Goal: Task Accomplishment & Management: Use online tool/utility

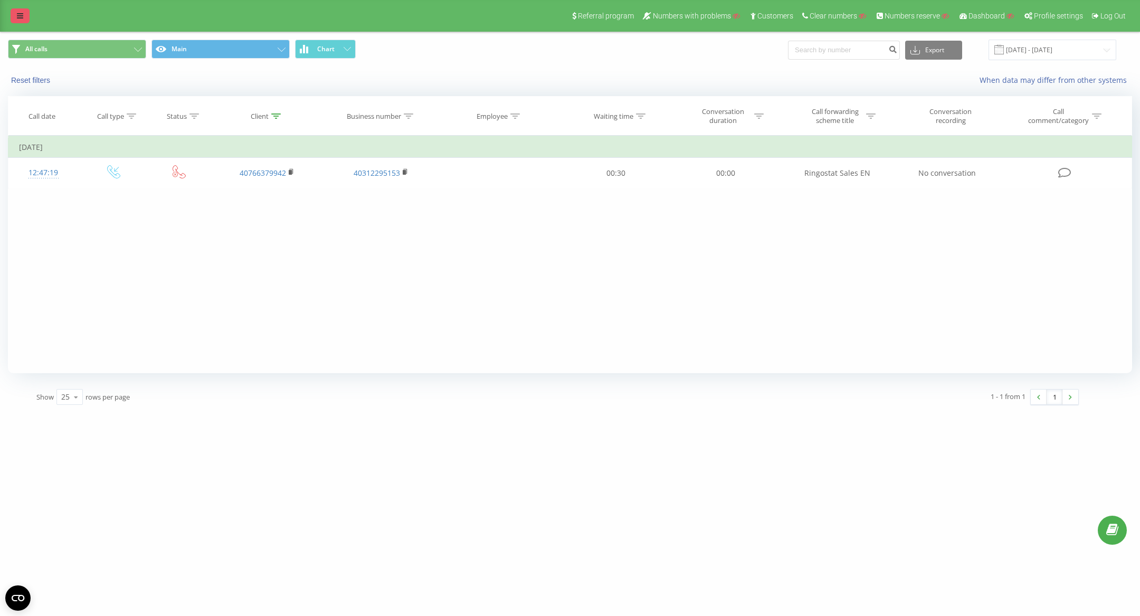
click at [14, 11] on link at bounding box center [20, 15] width 19 height 15
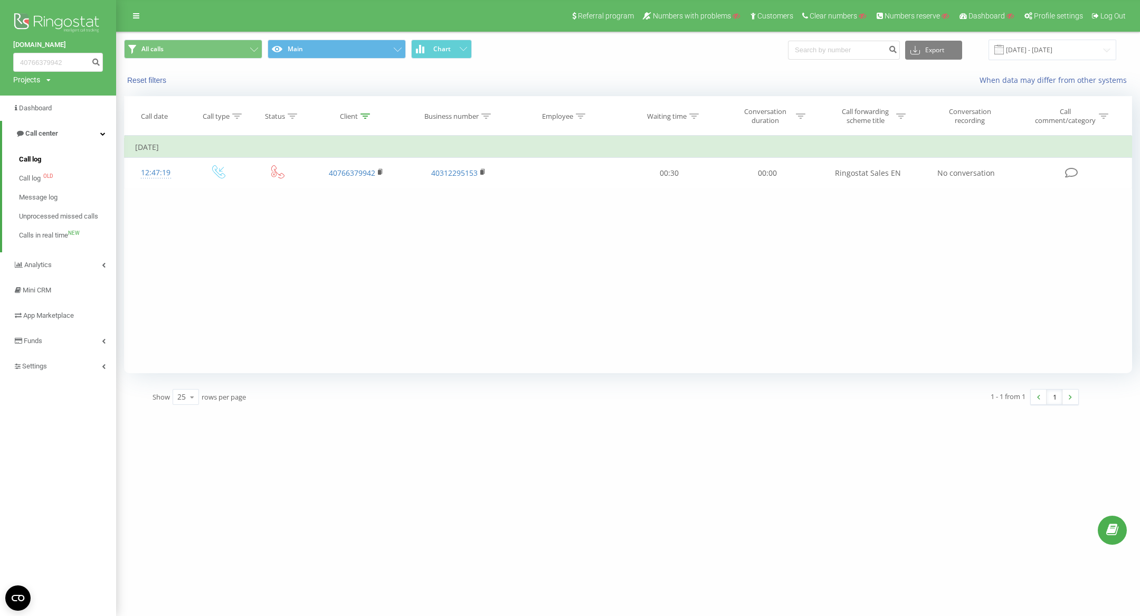
click at [37, 160] on span "Call log" at bounding box center [30, 159] width 22 height 11
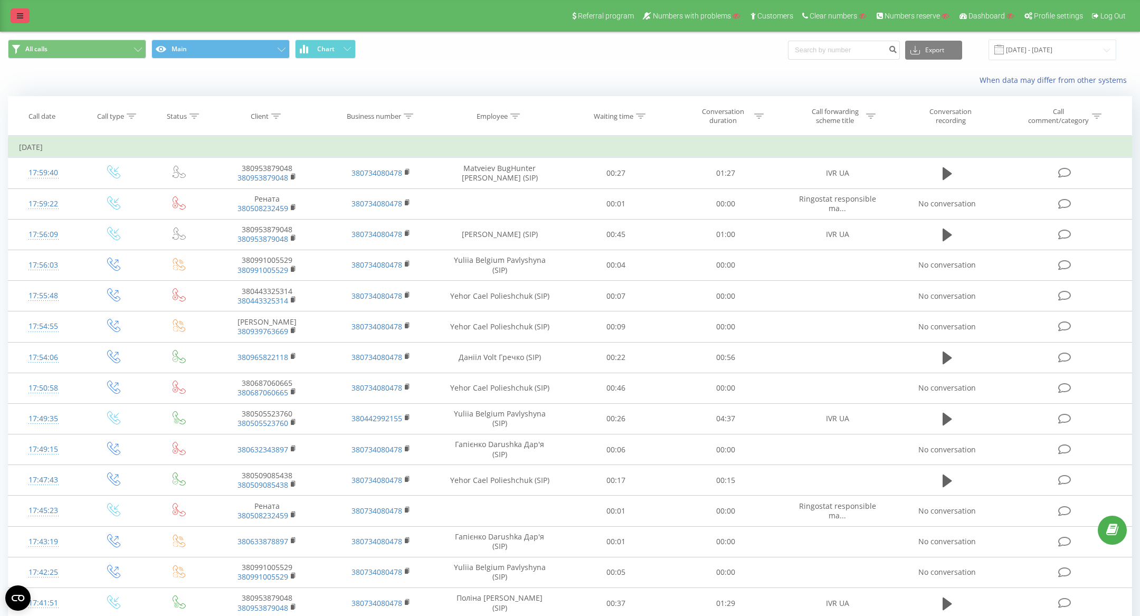
click at [21, 12] on link at bounding box center [20, 15] width 19 height 15
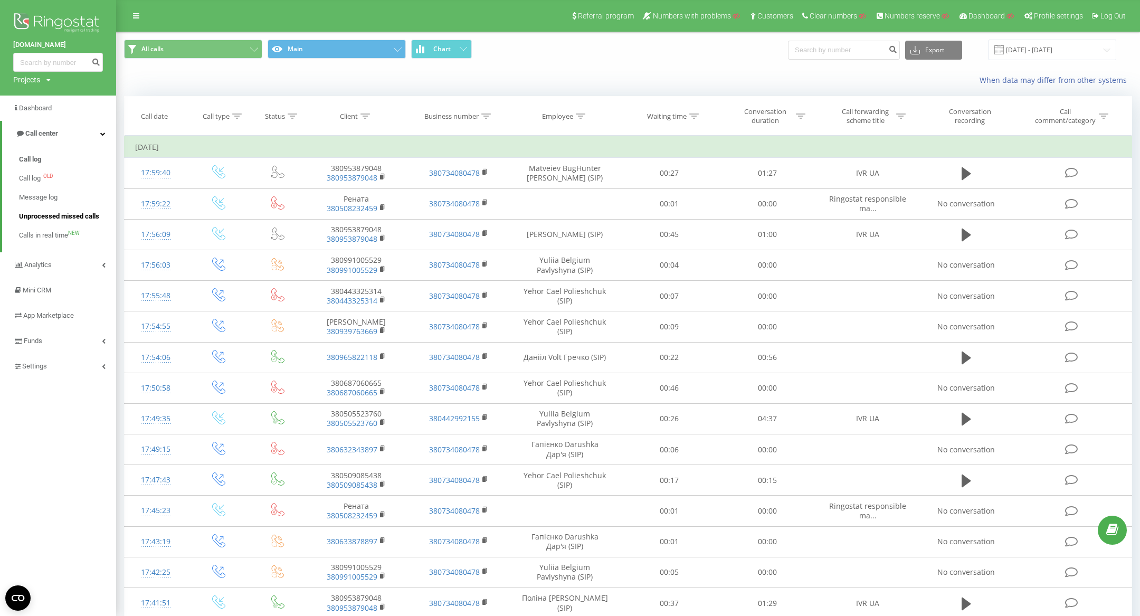
click at [50, 217] on span "Unprocessed missed calls" at bounding box center [59, 216] width 80 height 11
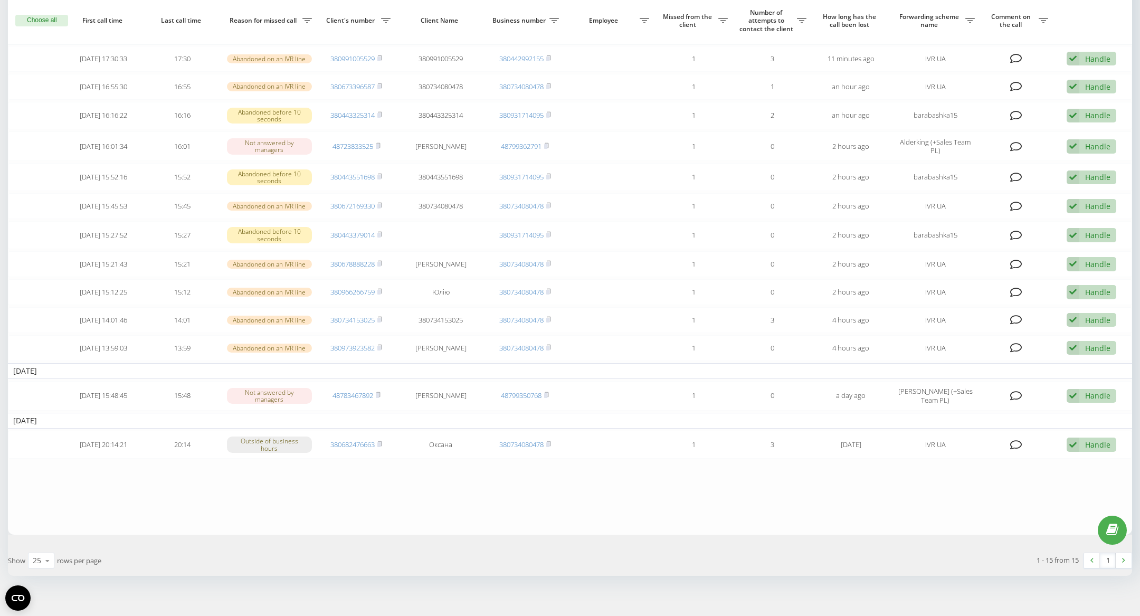
scroll to position [136, 0]
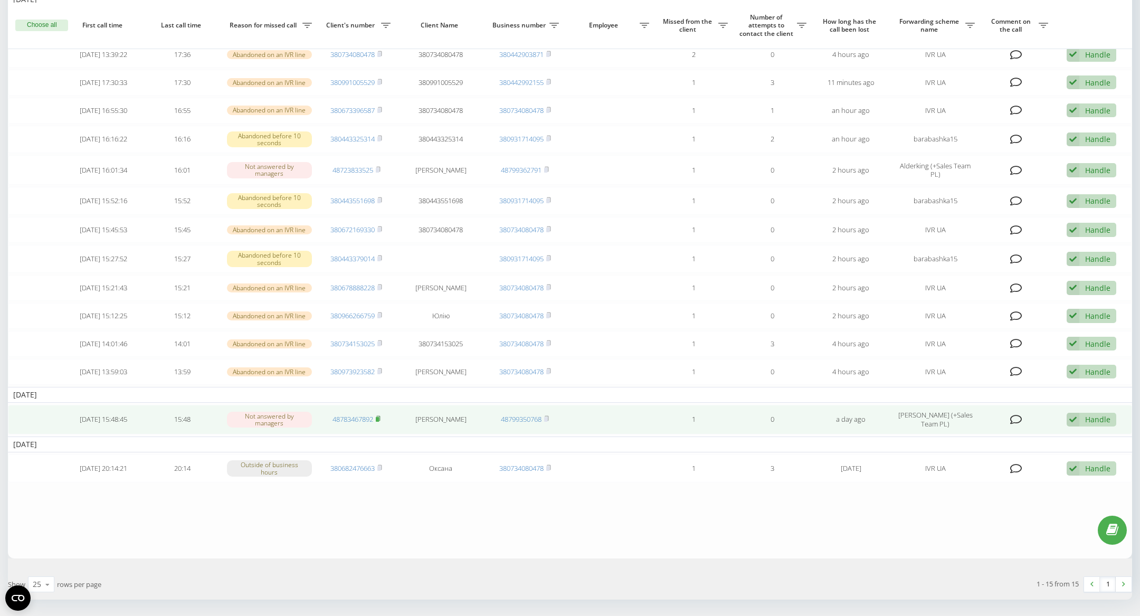
click at [379, 417] on rect at bounding box center [377, 419] width 3 height 5
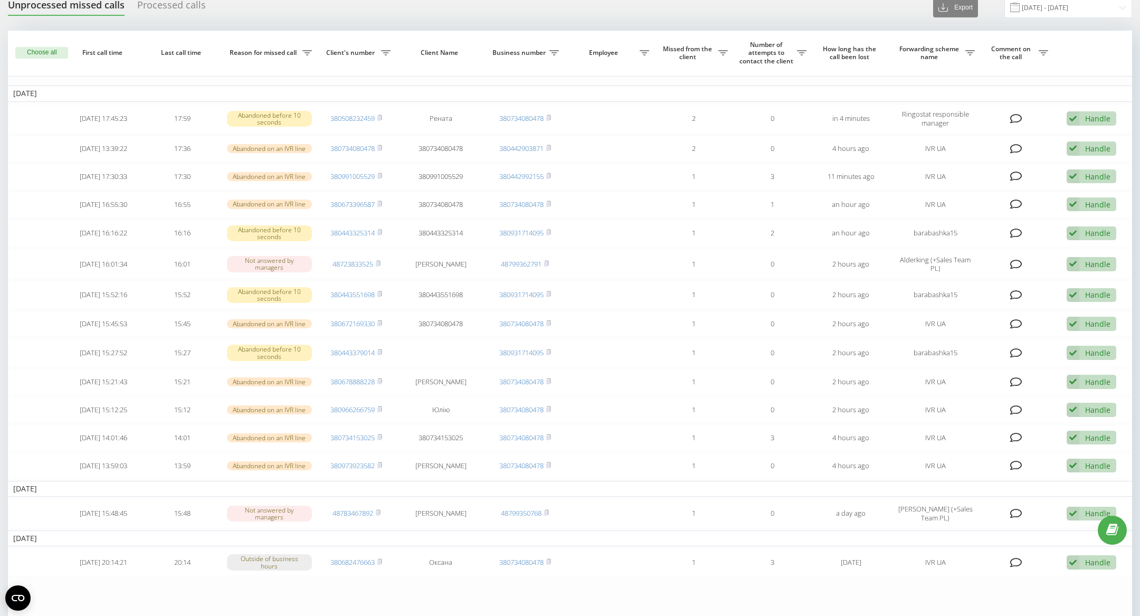
scroll to position [0, 0]
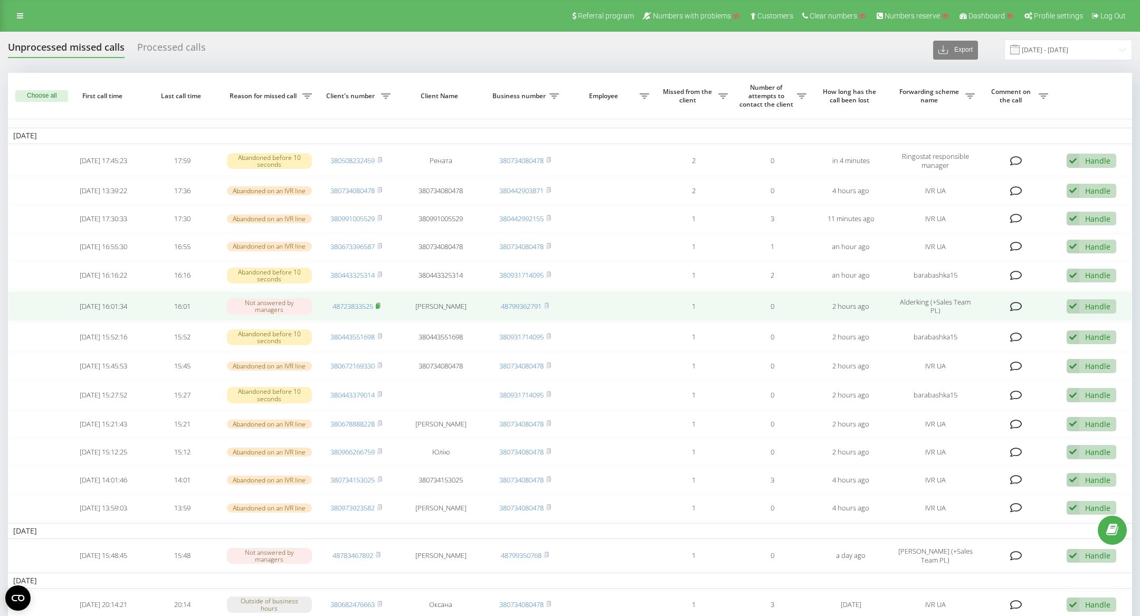
click at [379, 304] on rect at bounding box center [377, 306] width 3 height 5
click at [378, 305] on rect at bounding box center [377, 306] width 3 height 5
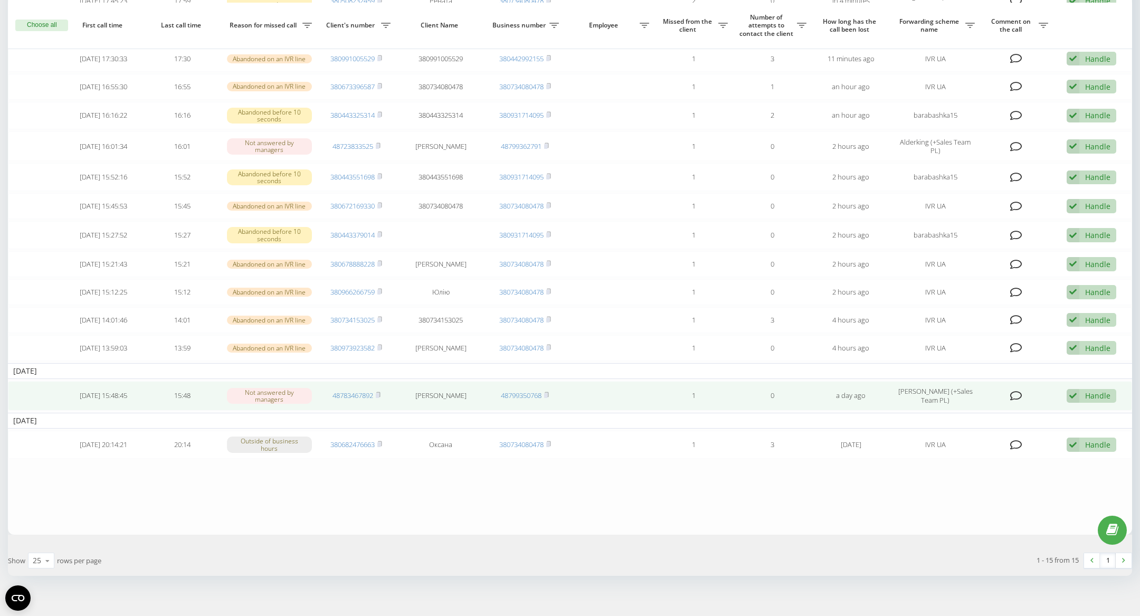
click at [1091, 390] on div "Handle" at bounding box center [1097, 395] width 25 height 10
click at [1039, 460] on div "Another variant" at bounding box center [1028, 469] width 173 height 19
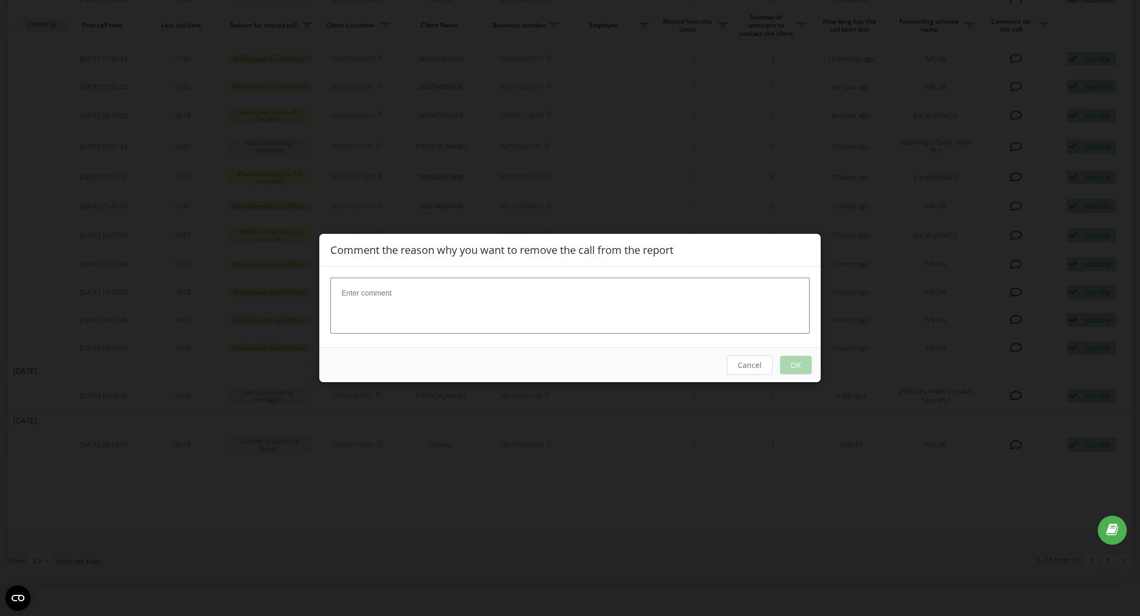
click at [606, 307] on textarea at bounding box center [569, 306] width 479 height 56
type textarea "let jonasz know in tg, no need to call 3 times"
click at [795, 359] on button "OK" at bounding box center [796, 365] width 32 height 18
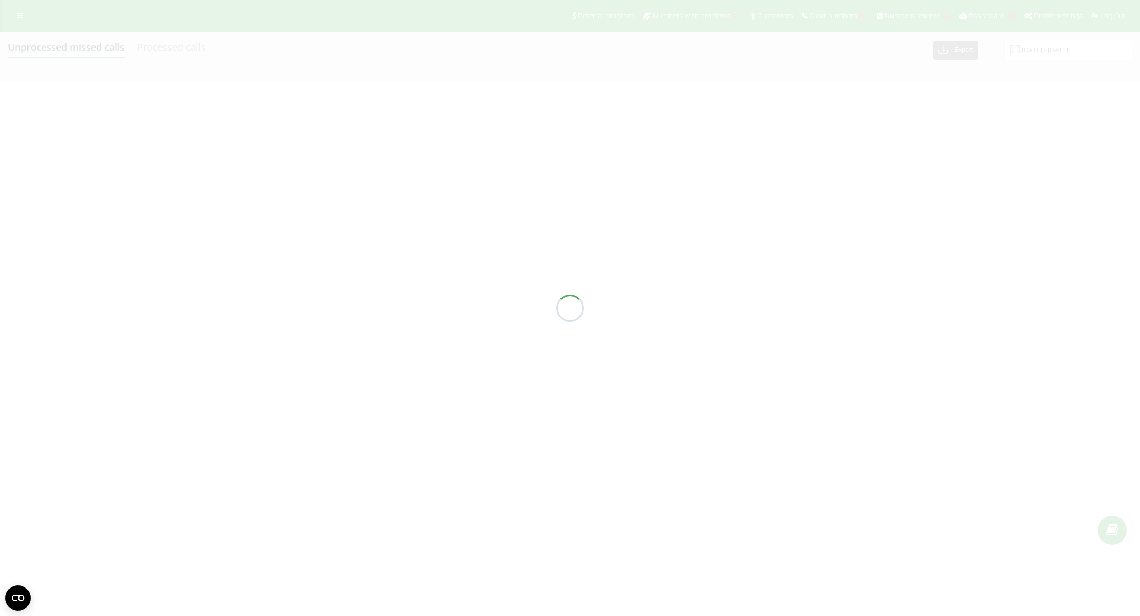
scroll to position [0, 0]
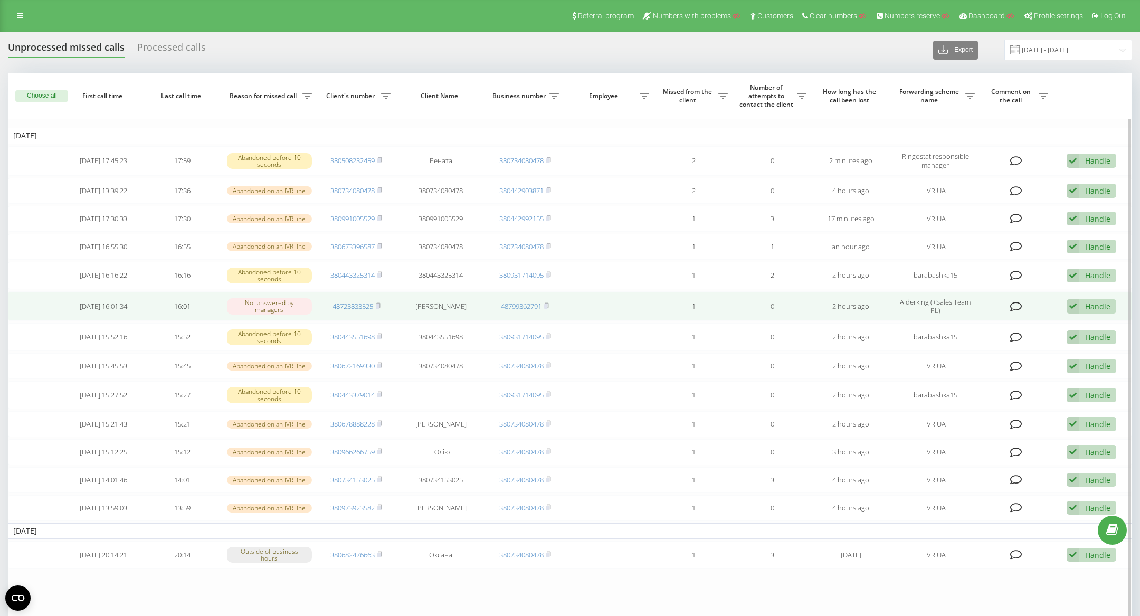
click at [1095, 301] on div "Handle" at bounding box center [1097, 306] width 25 height 10
click at [983, 375] on span "Another variant" at bounding box center [978, 380] width 55 height 10
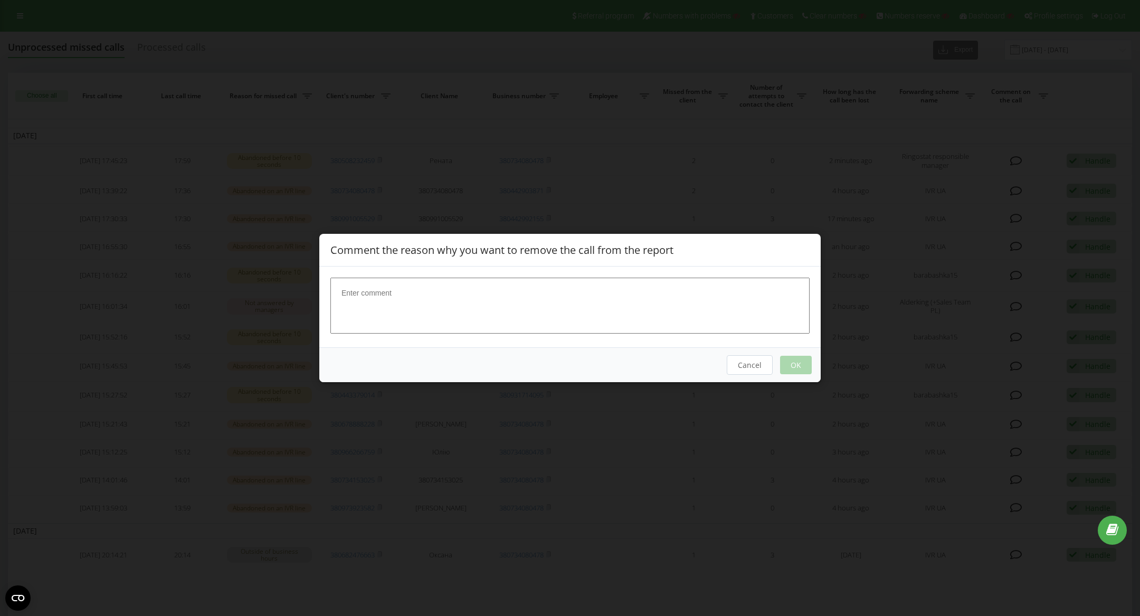
click at [811, 358] on div "Cancel OK" at bounding box center [569, 364] width 501 height 35
click at [774, 296] on textarea at bounding box center [569, 306] width 479 height 56
type textarea "let alderking know in tg"
click at [805, 355] on div "Cancel OK" at bounding box center [569, 364] width 501 height 35
click at [798, 358] on button "OK" at bounding box center [796, 365] width 32 height 18
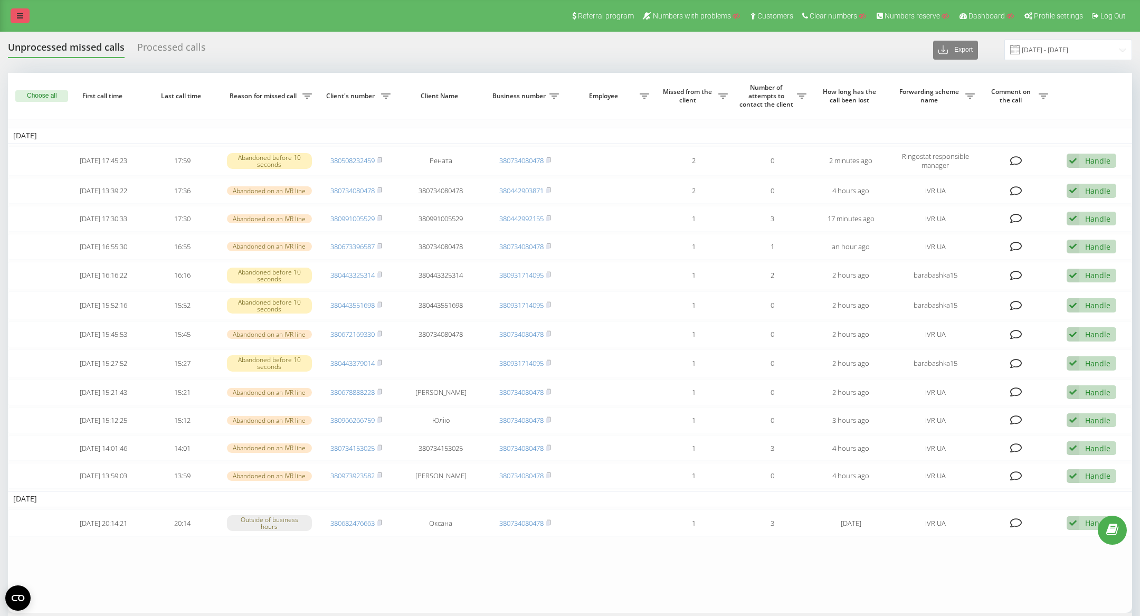
click at [23, 15] on link at bounding box center [20, 15] width 19 height 15
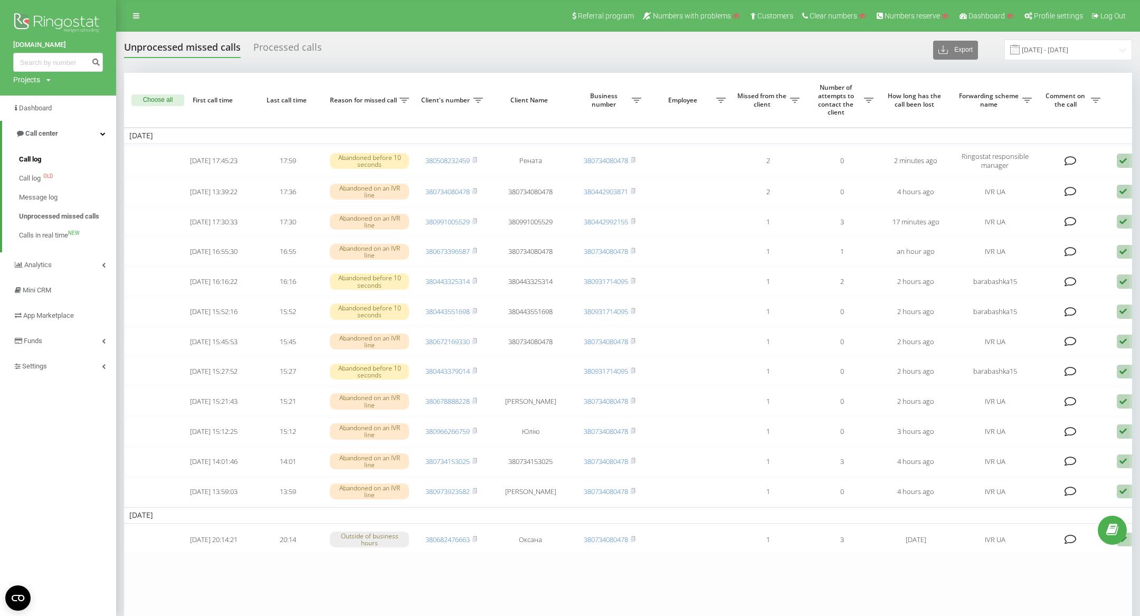
click at [34, 161] on span "Call log" at bounding box center [30, 159] width 22 height 11
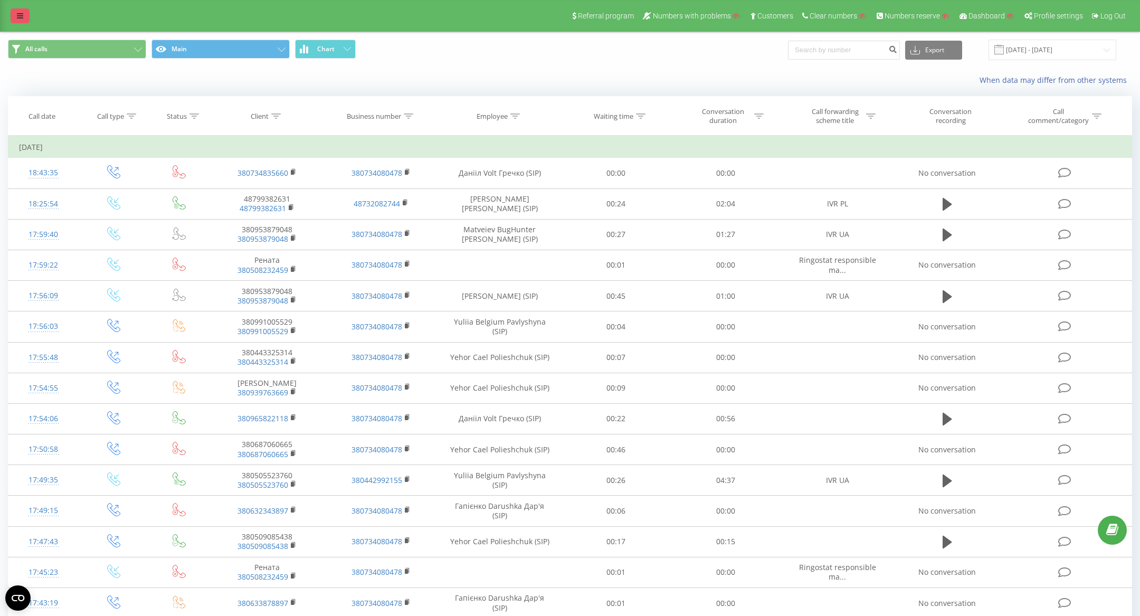
click at [25, 12] on link at bounding box center [20, 15] width 19 height 15
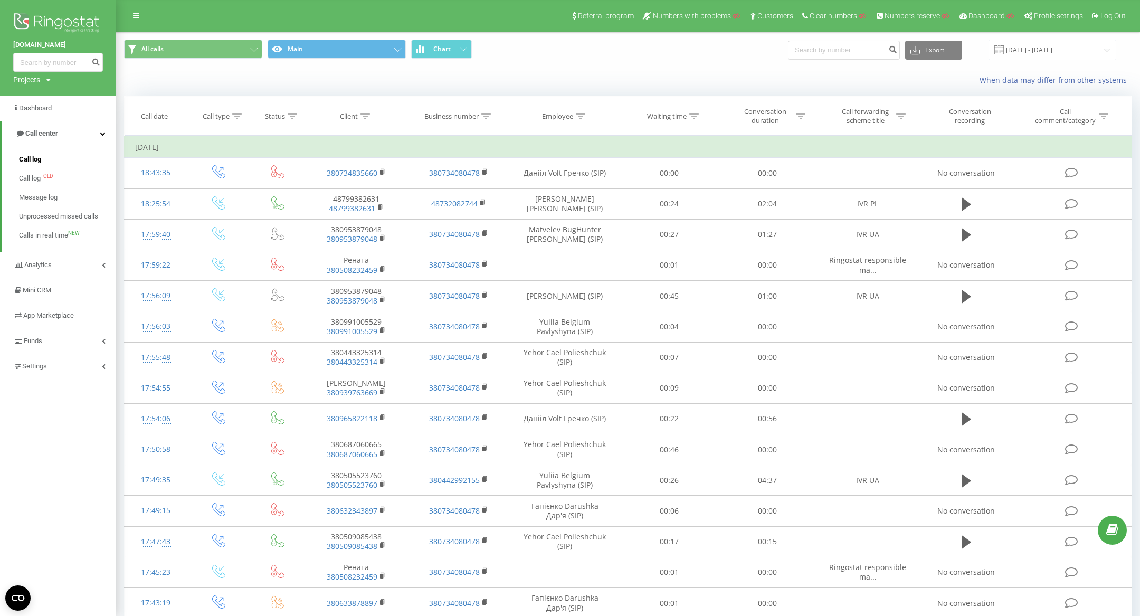
click at [31, 160] on span "Call log" at bounding box center [30, 159] width 22 height 11
